Goal: Use online tool/utility

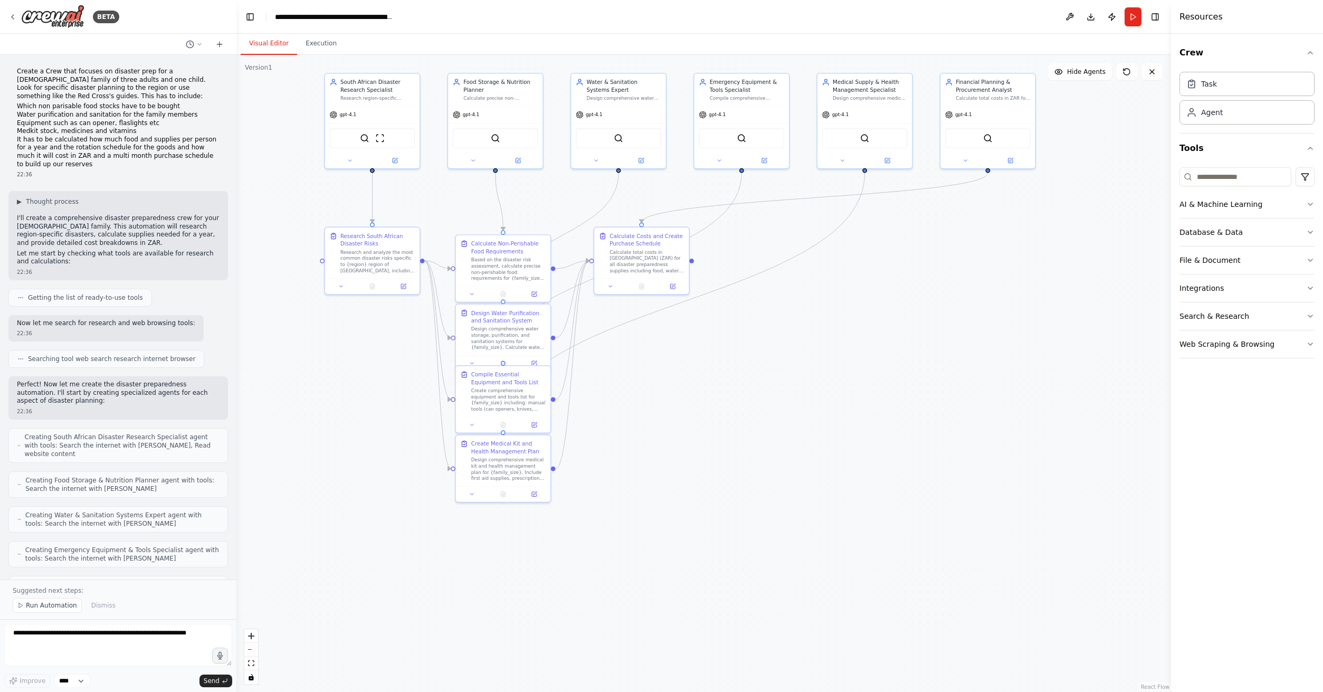
scroll to position [776, 0]
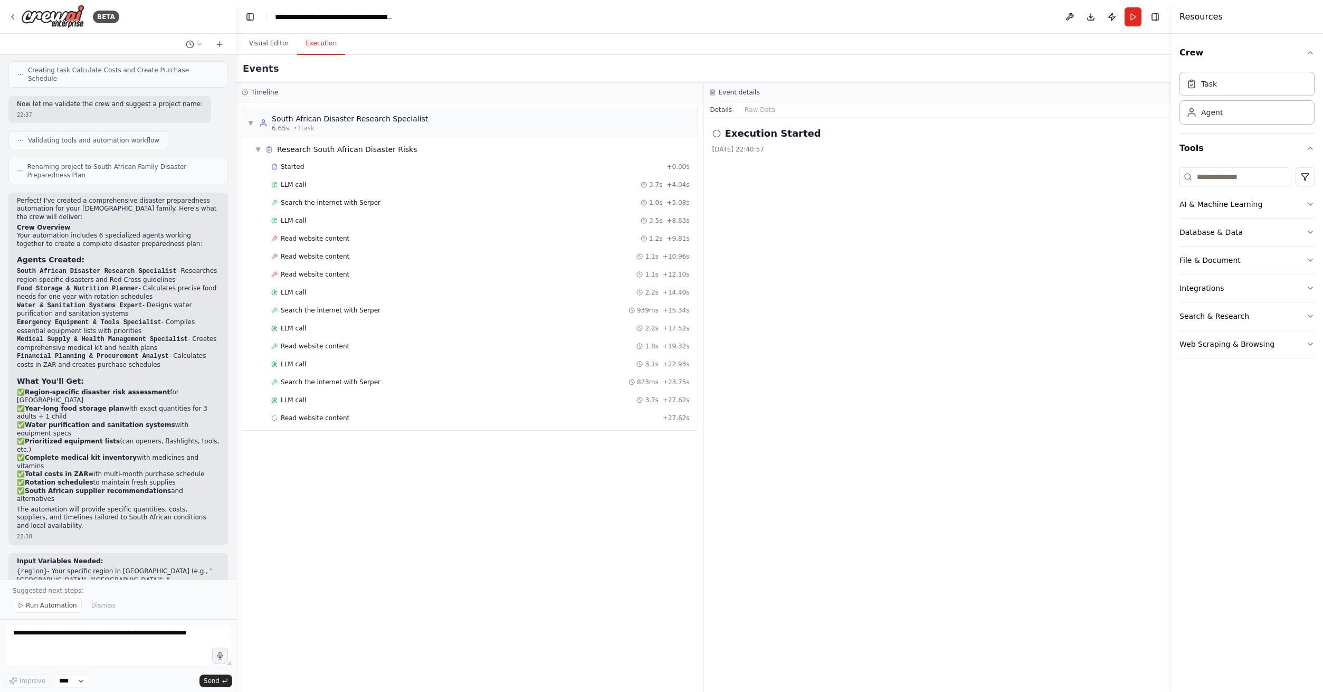
click at [324, 44] on button "Execution" at bounding box center [321, 44] width 48 height 22
click at [332, 424] on div "Read website content + 27.62s" at bounding box center [481, 418] width 426 height 16
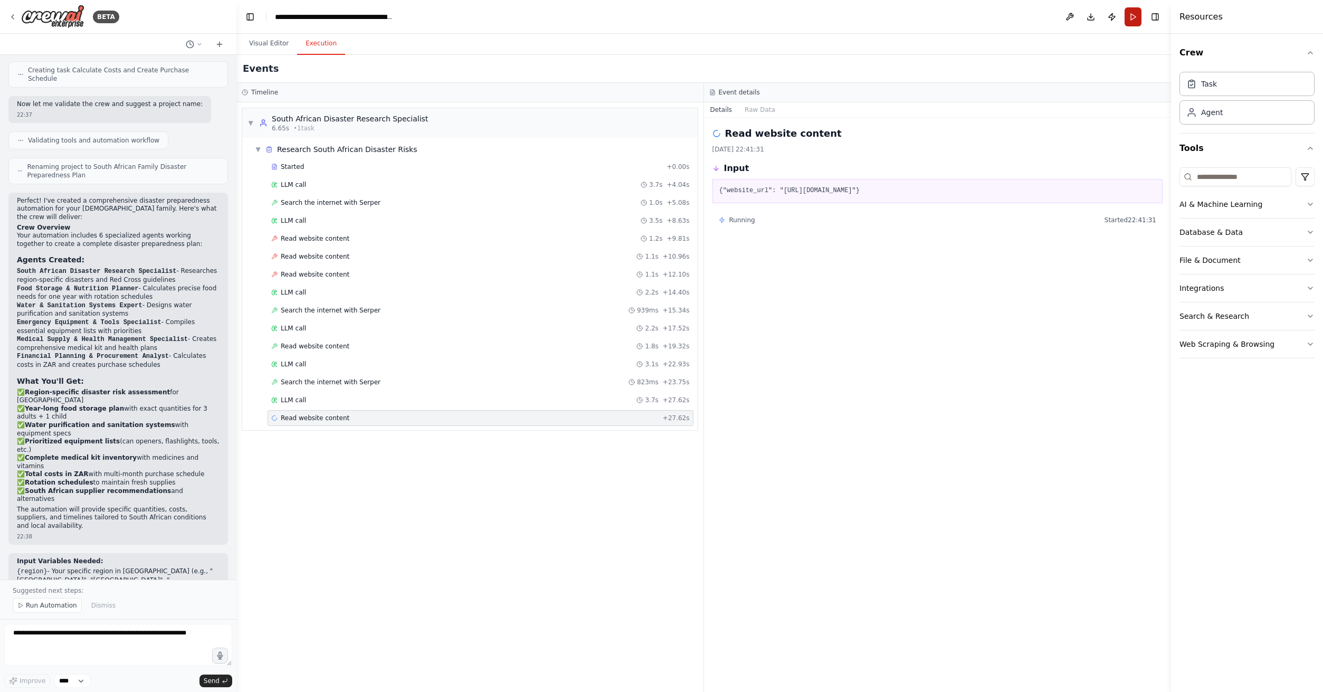
click at [1130, 14] on button "Run" at bounding box center [1133, 16] width 17 height 19
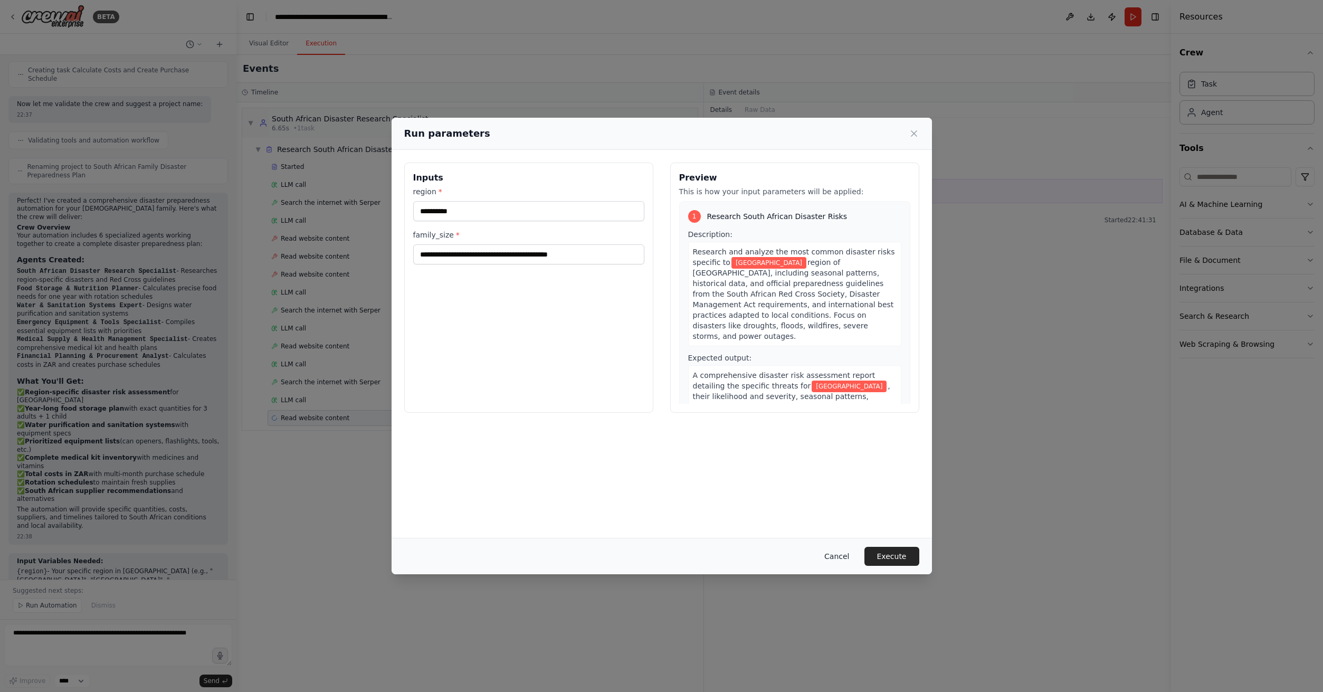
click at [830, 553] on button "Cancel" at bounding box center [837, 556] width 42 height 19
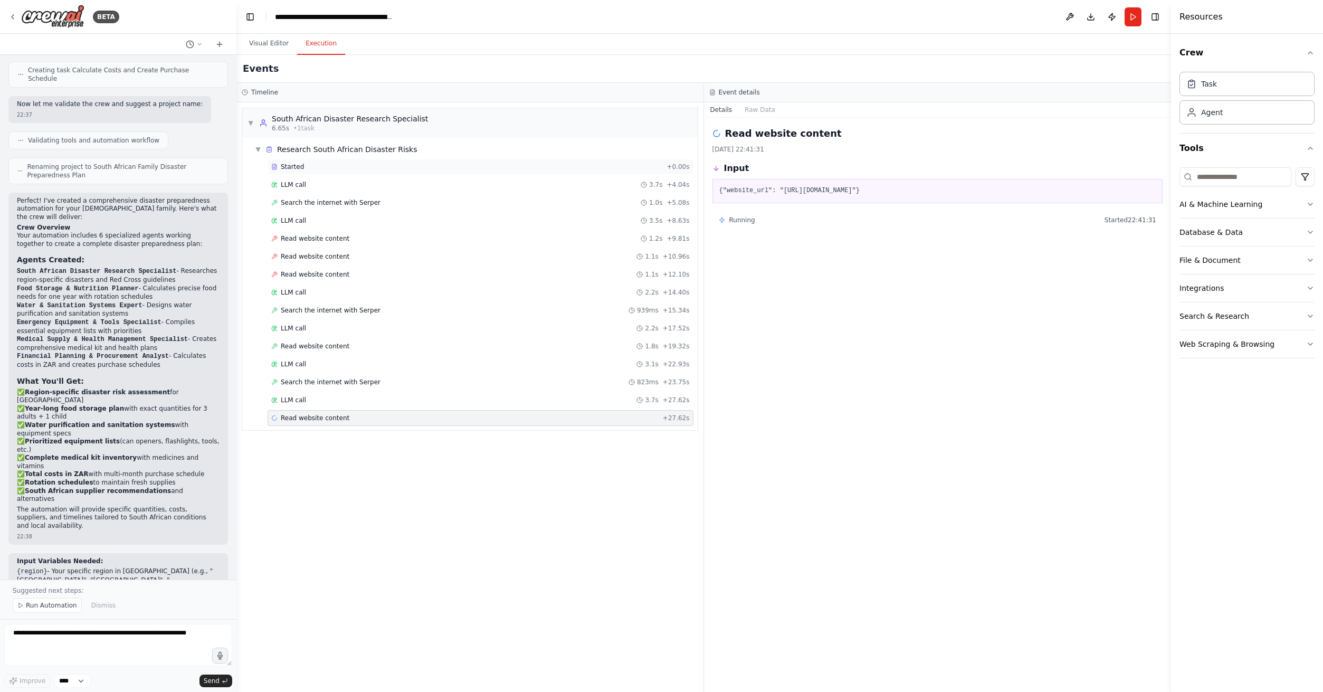
drag, startPoint x: 307, startPoint y: 426, endPoint x: 319, endPoint y: 163, distance: 264.1
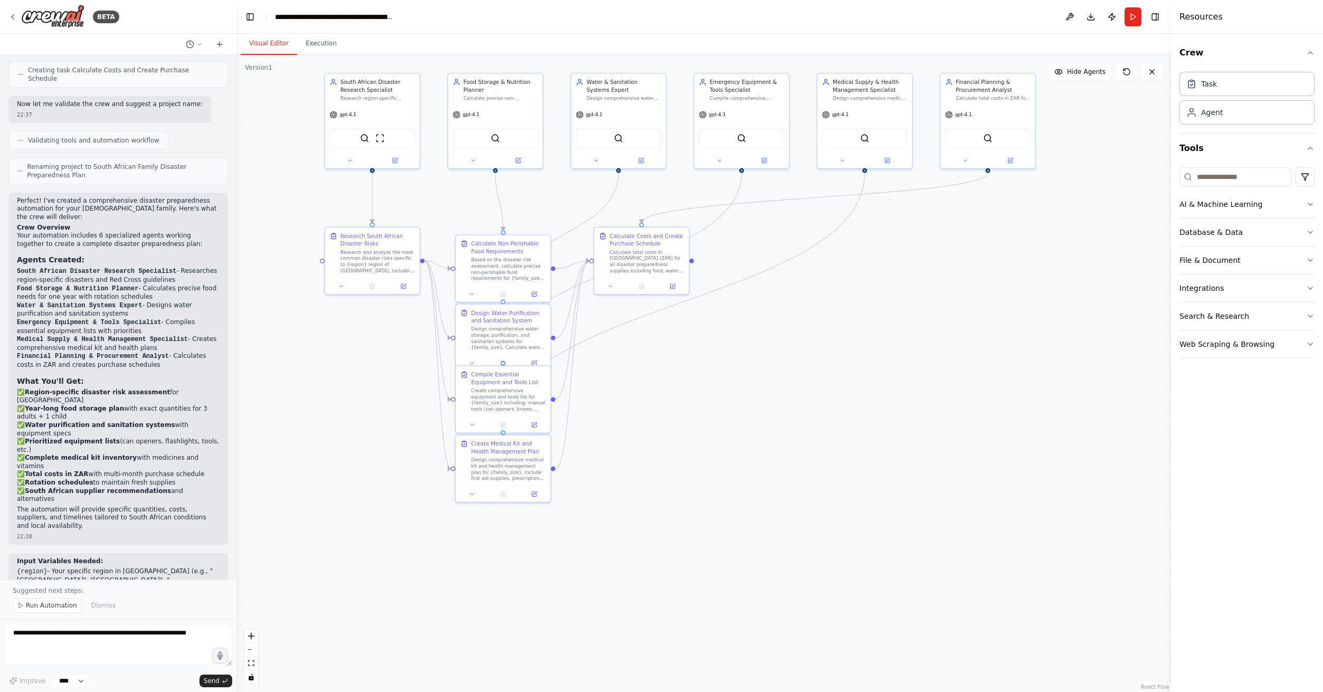
click at [273, 38] on button "Visual Editor" at bounding box center [269, 44] width 56 height 22
click at [132, 660] on textarea at bounding box center [118, 645] width 228 height 42
type textarea "**********"
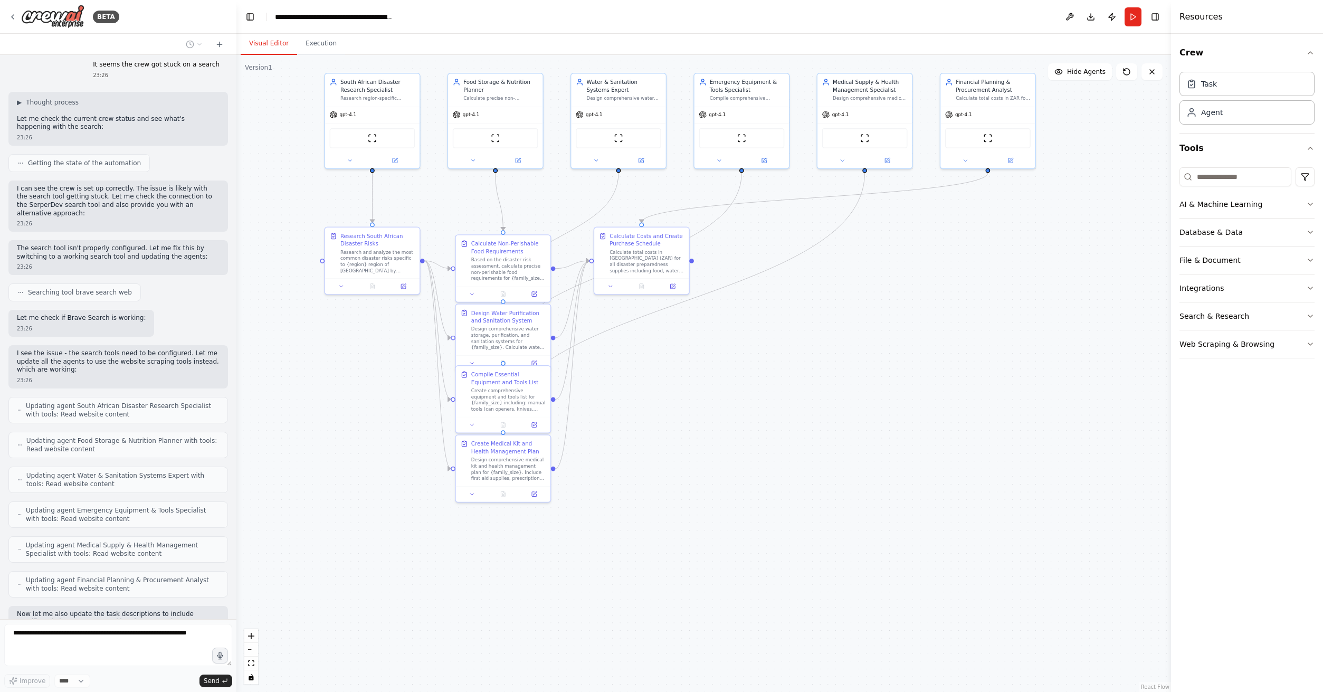
scroll to position [1414, 0]
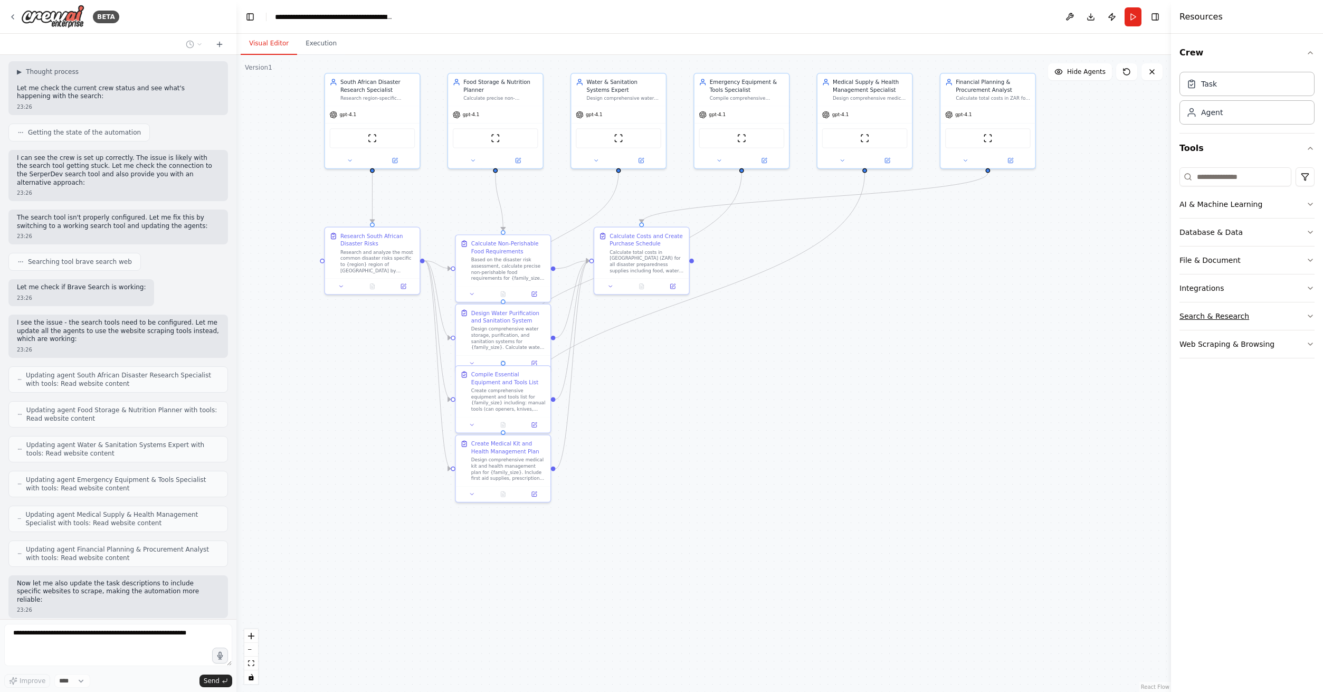
click at [1231, 313] on button "Search & Research" at bounding box center [1247, 315] width 135 height 27
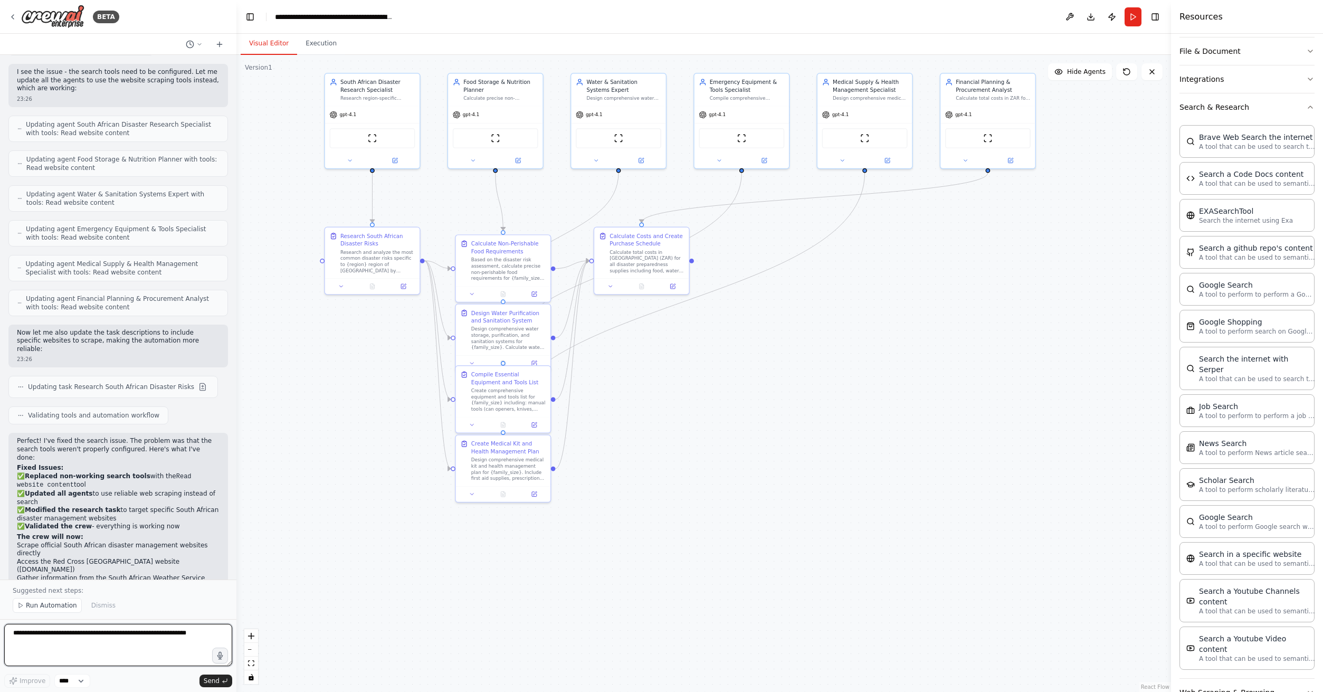
scroll to position [1673, 0]
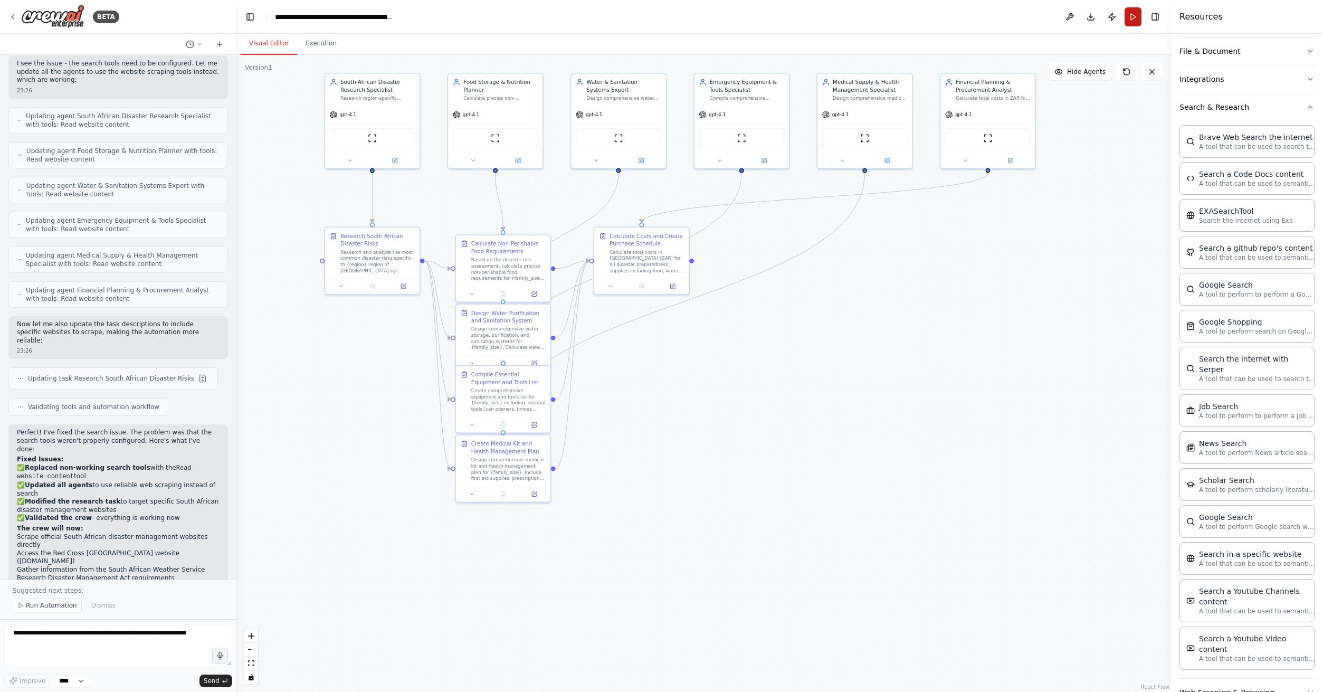
click at [1130, 15] on button "Run" at bounding box center [1133, 16] width 17 height 19
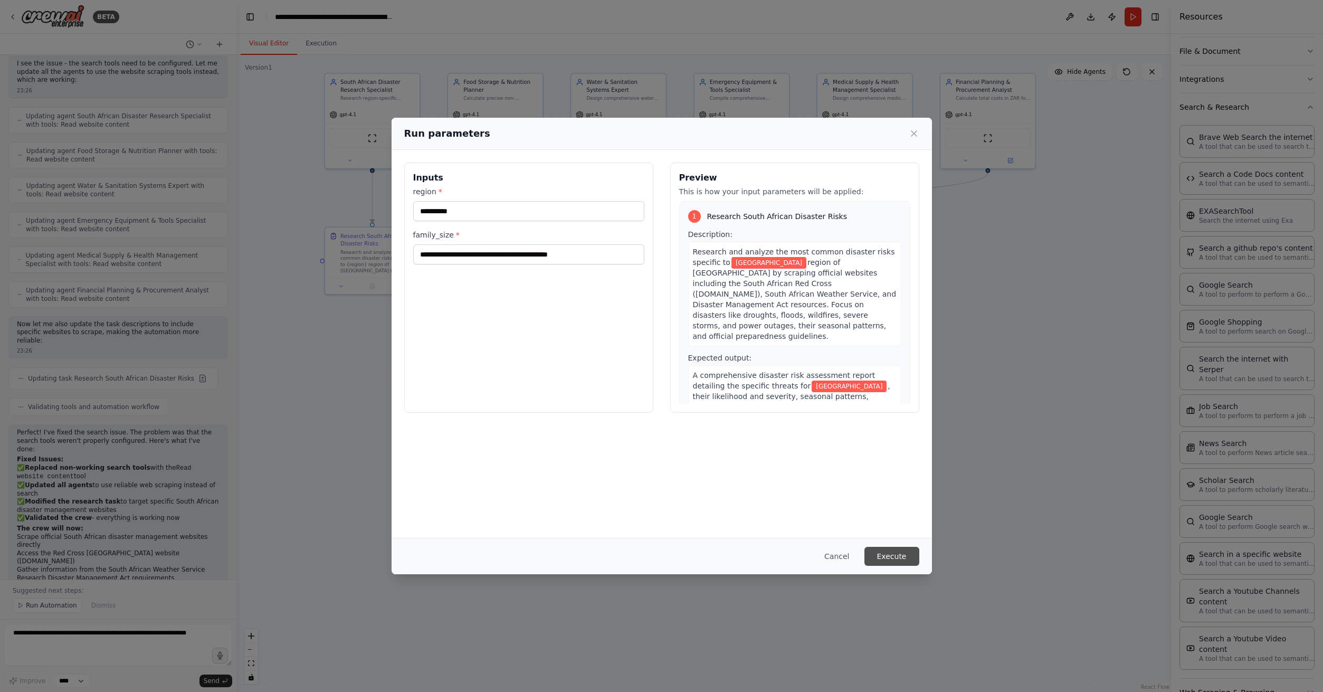
click at [894, 555] on button "Execute" at bounding box center [891, 556] width 55 height 19
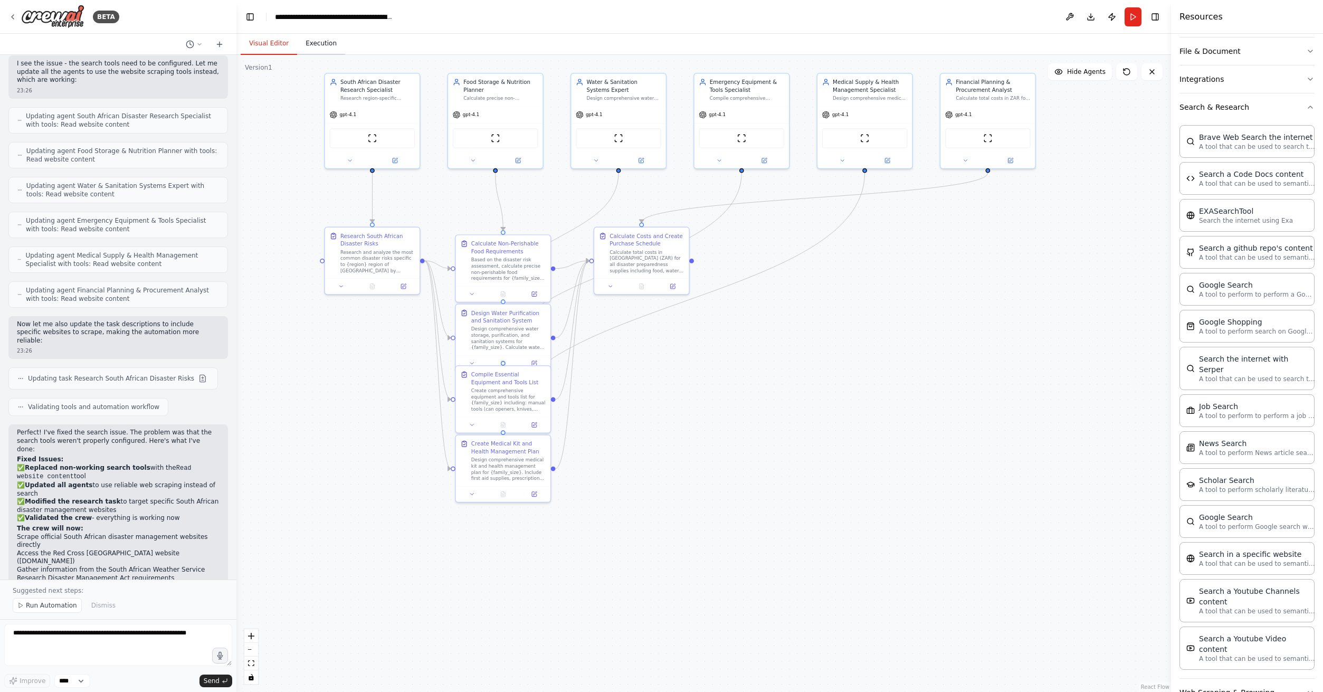
click at [311, 44] on button "Execution" at bounding box center [321, 44] width 48 height 22
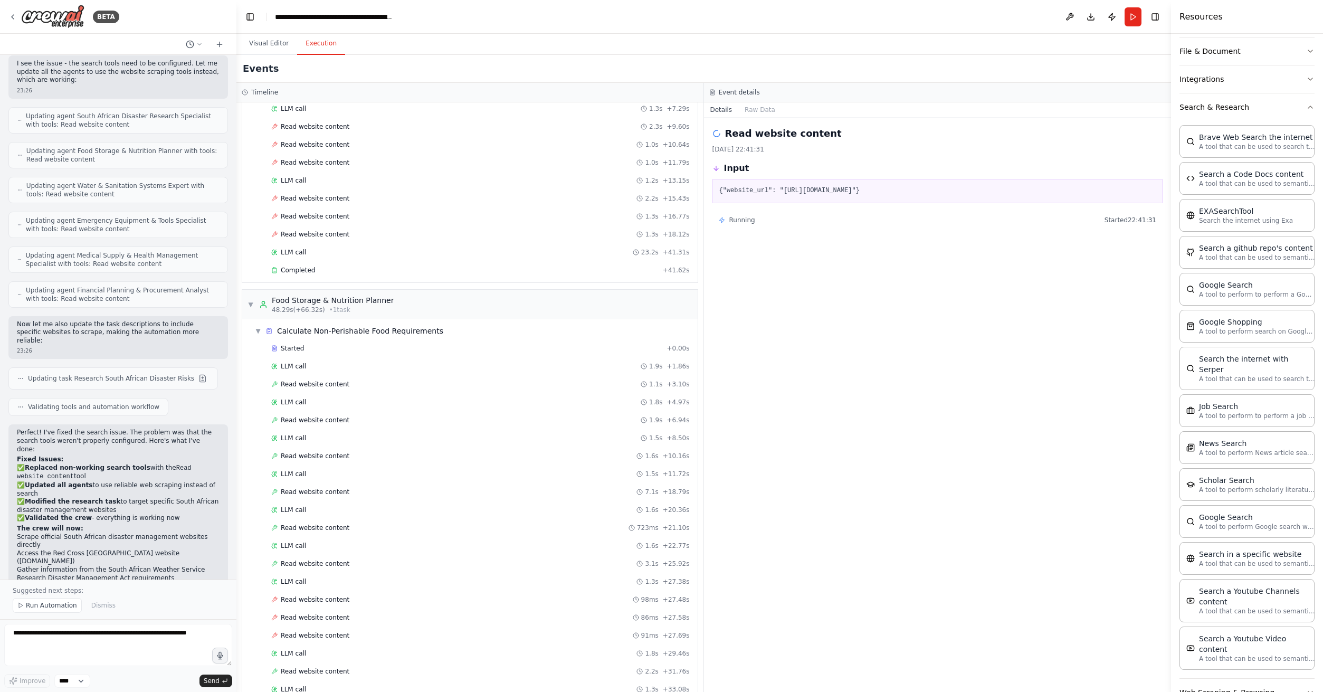
scroll to position [0, 0]
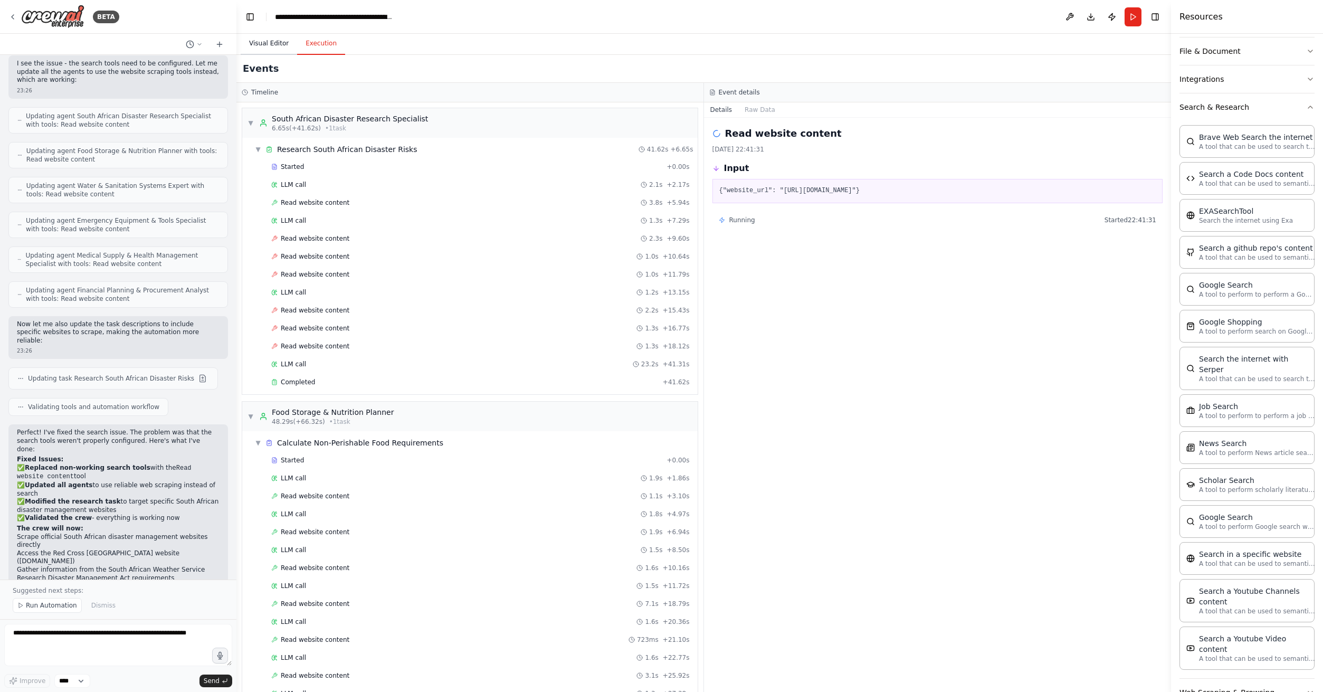
click at [275, 47] on button "Visual Editor" at bounding box center [269, 44] width 56 height 22
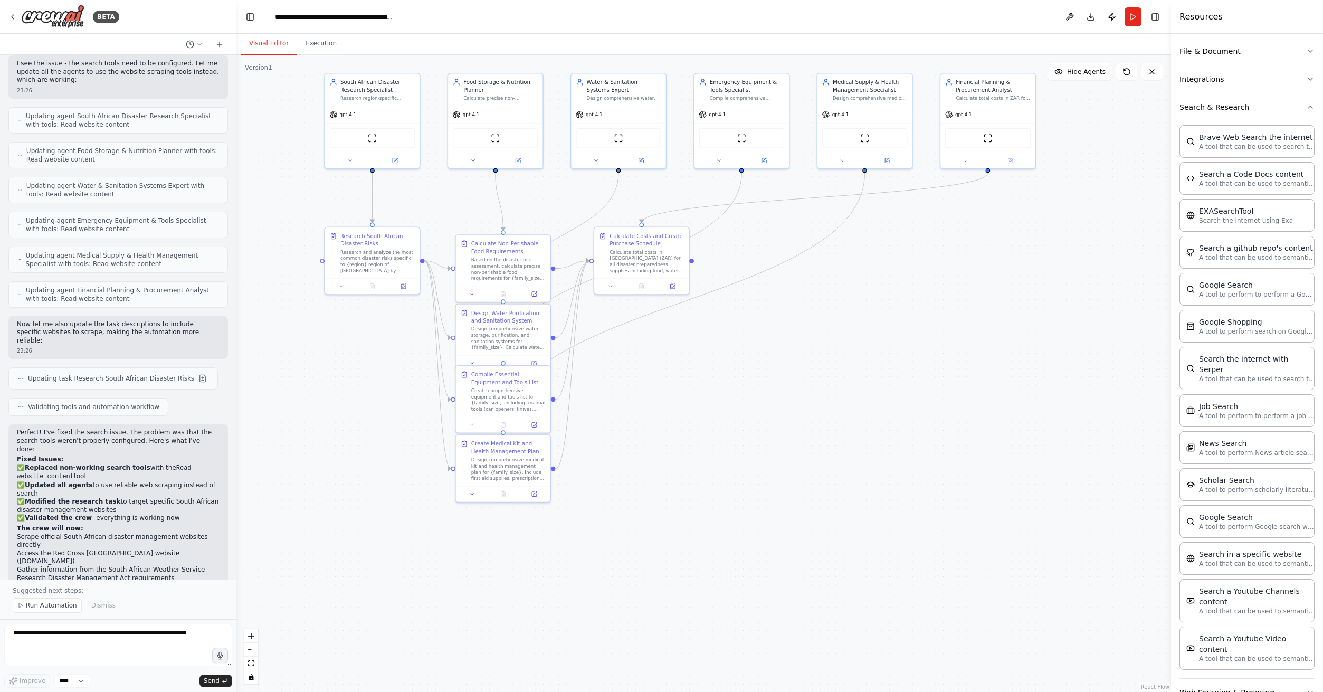
click at [1124, 83] on div ".deletable-edge-delete-btn { width: 20px; height: 20px; border: 0px solid #ffff…" at bounding box center [703, 373] width 935 height 637
click at [1125, 79] on button at bounding box center [1126, 71] width 21 height 17
click at [1128, 71] on button at bounding box center [1126, 71] width 21 height 17
click at [1128, 71] on icon at bounding box center [1127, 72] width 8 height 8
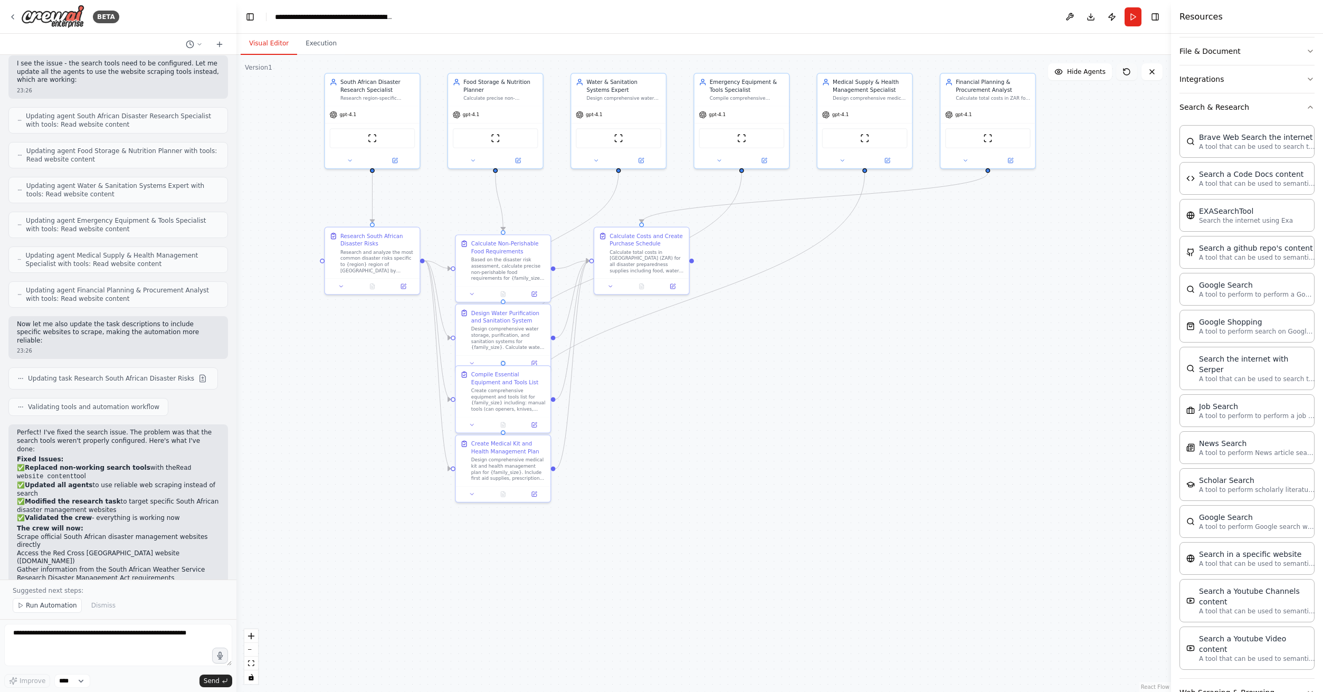
click at [1128, 71] on icon at bounding box center [1127, 72] width 8 height 8
click at [319, 47] on button "Execution" at bounding box center [321, 44] width 48 height 22
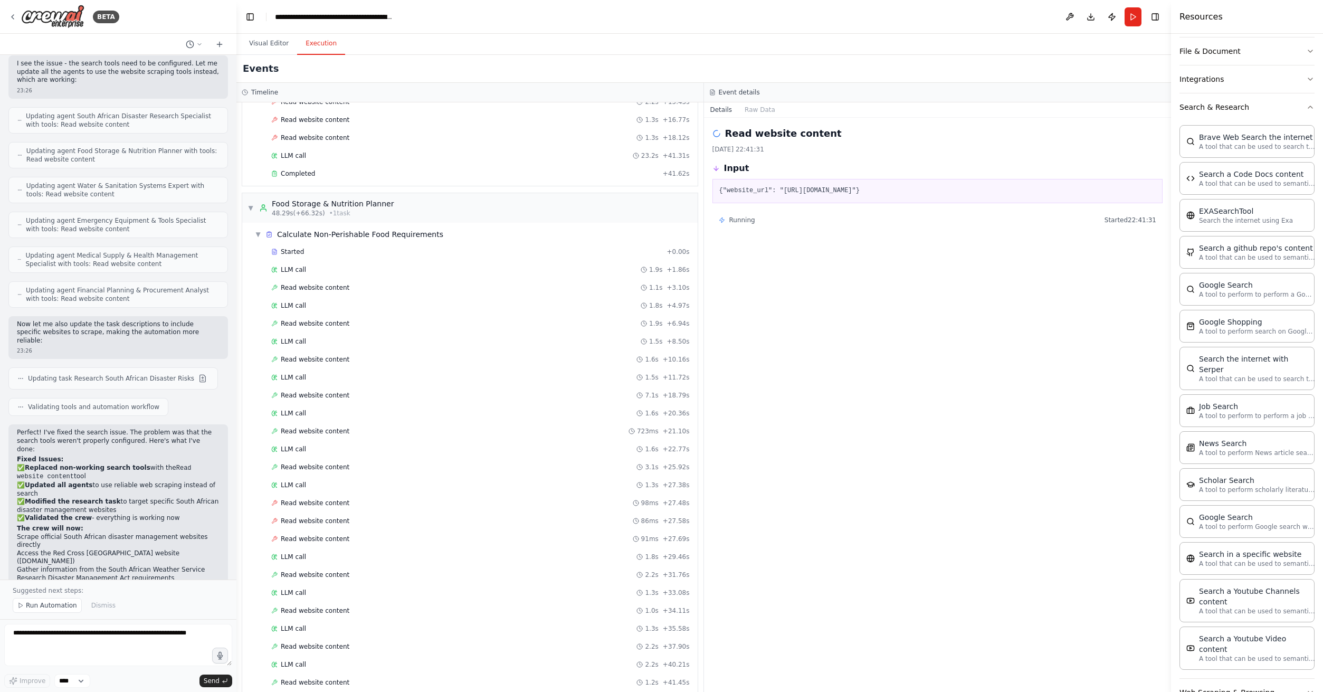
scroll to position [139, 0]
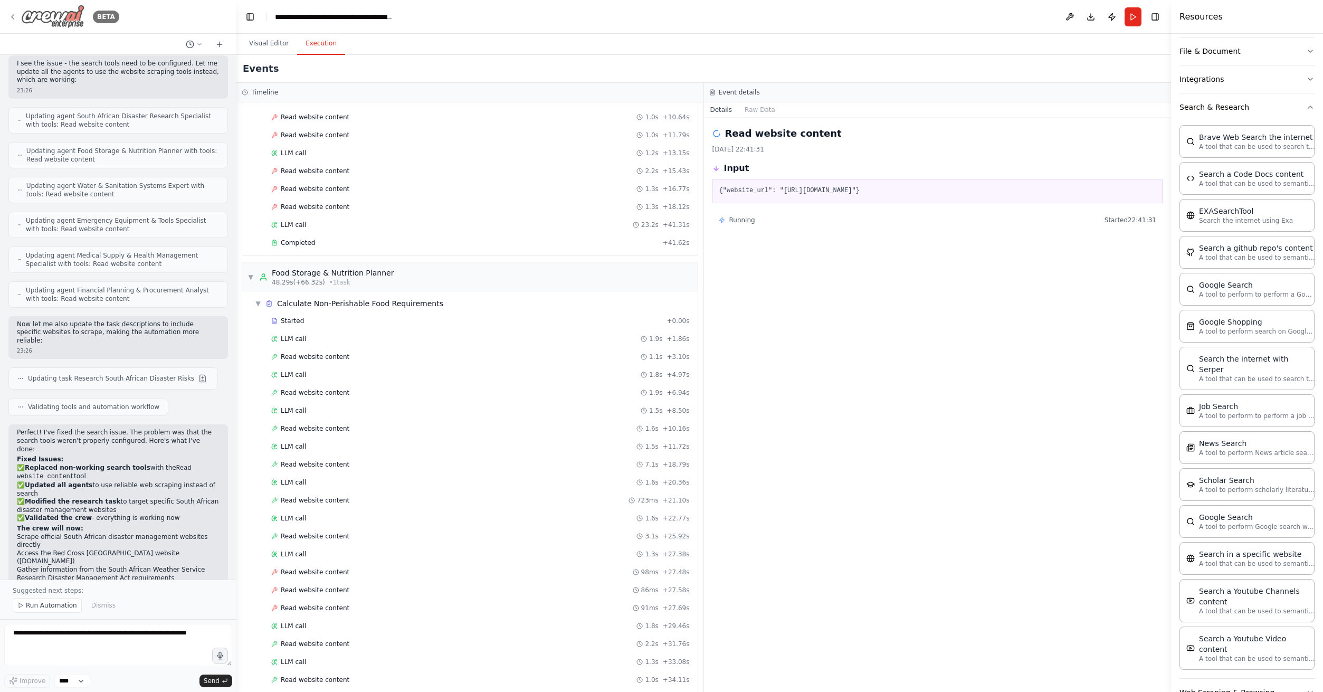
click at [16, 17] on icon at bounding box center [12, 17] width 8 height 8
